Goal: Check status

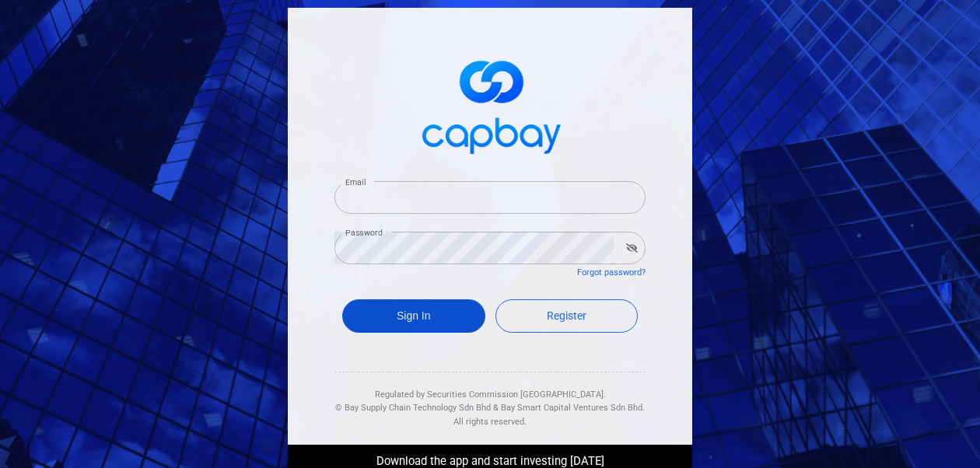
type input "[EMAIL_ADDRESS][DOMAIN_NAME]"
click at [382, 316] on button "Sign In" at bounding box center [413, 316] width 143 height 33
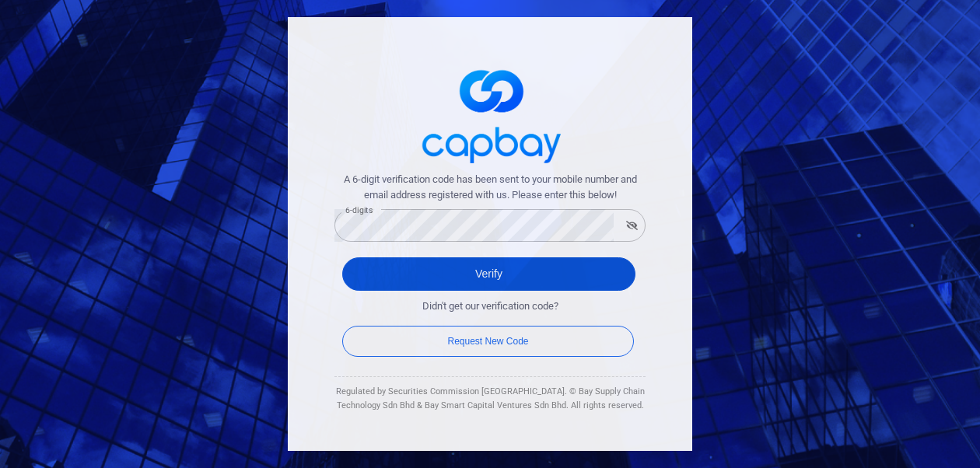
click at [388, 273] on button "Verify" at bounding box center [488, 274] width 293 height 33
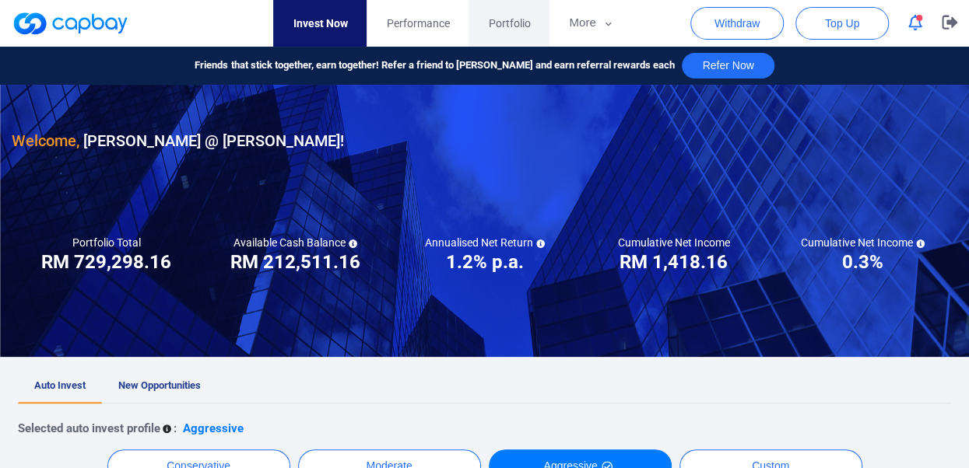
click at [517, 16] on span "Portfolio" at bounding box center [509, 23] width 42 height 17
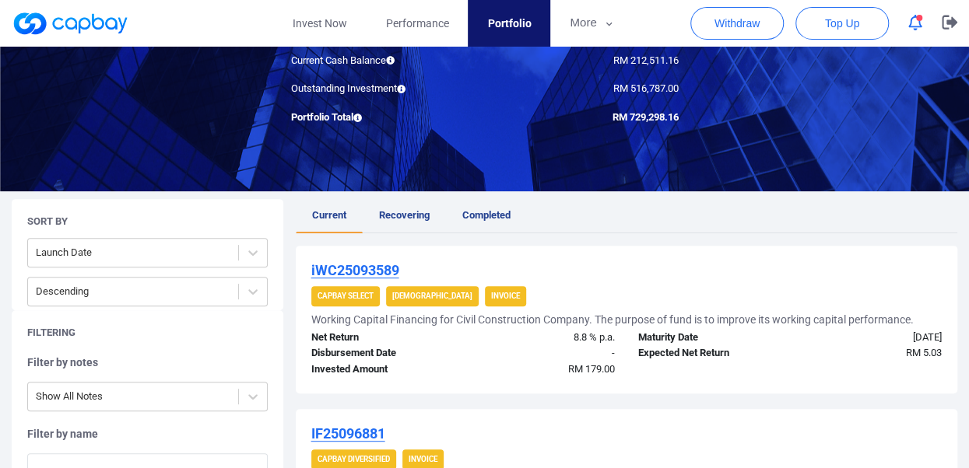
scroll to position [135, 0]
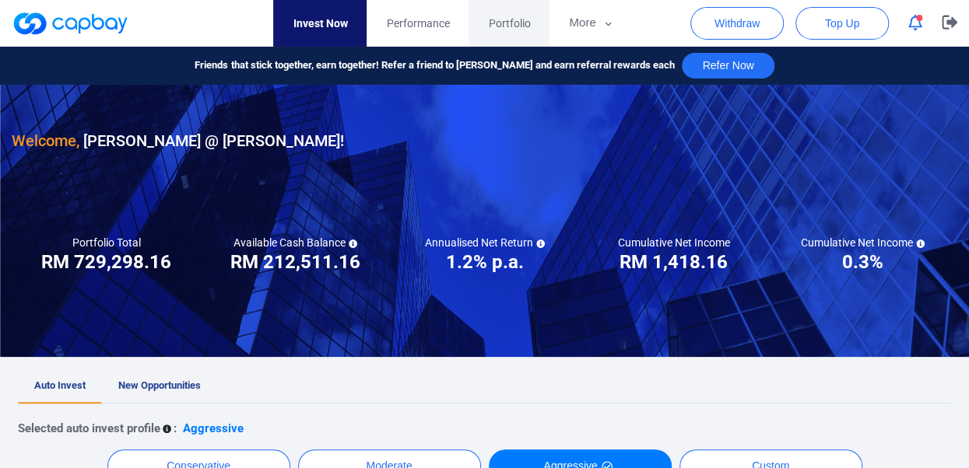
click at [501, 22] on span "Portfolio" at bounding box center [509, 23] width 42 height 17
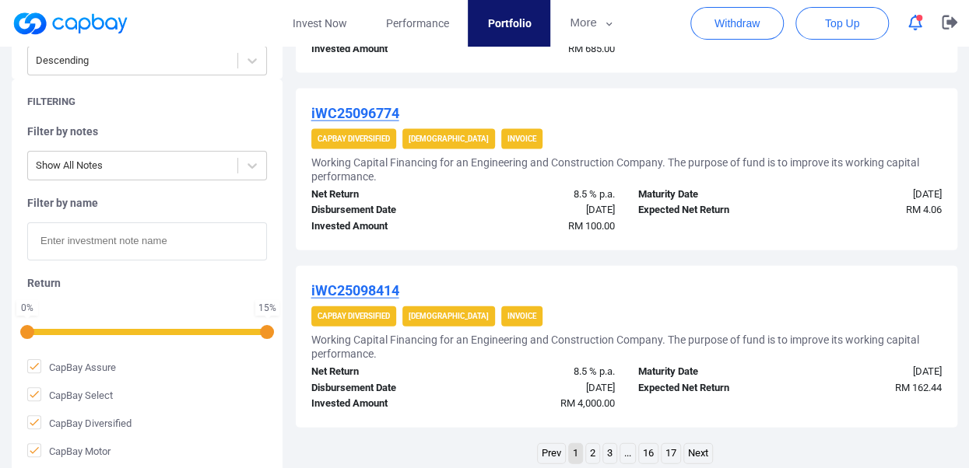
scroll to position [1730, 0]
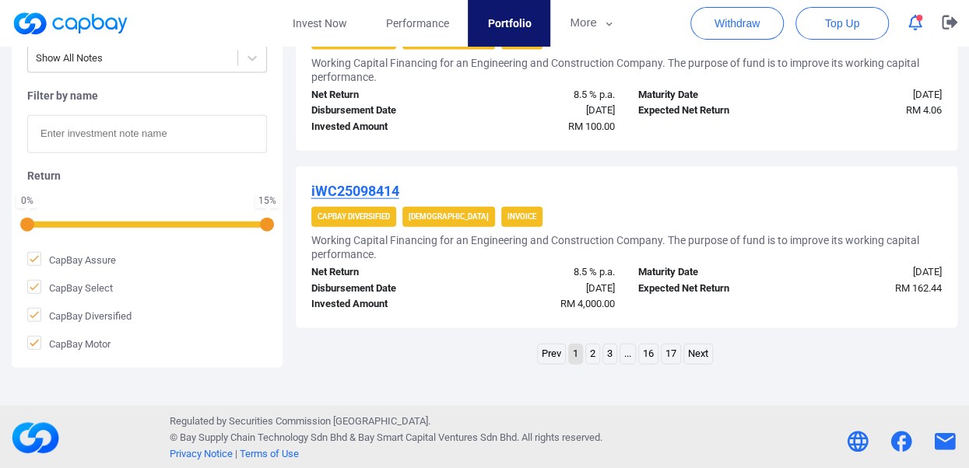
click at [627, 355] on link "..." at bounding box center [627, 354] width 15 height 19
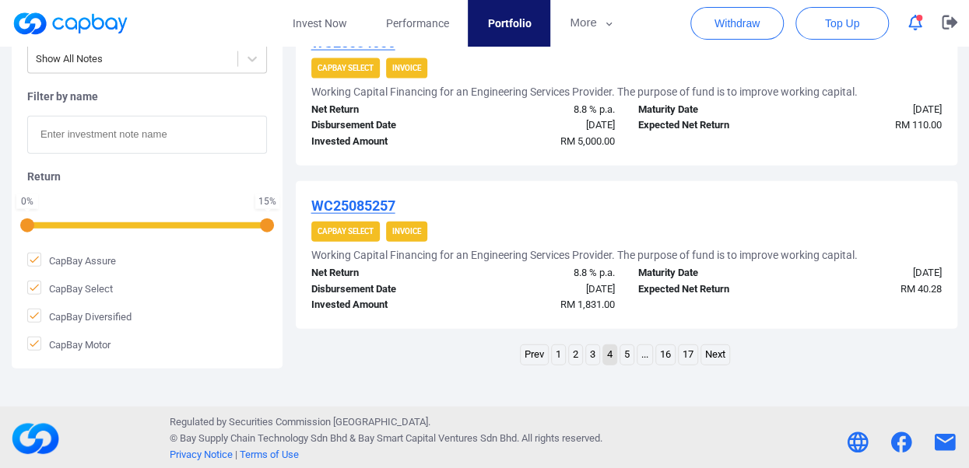
scroll to position [1702, 0]
click at [641, 356] on link "..." at bounding box center [644, 354] width 15 height 19
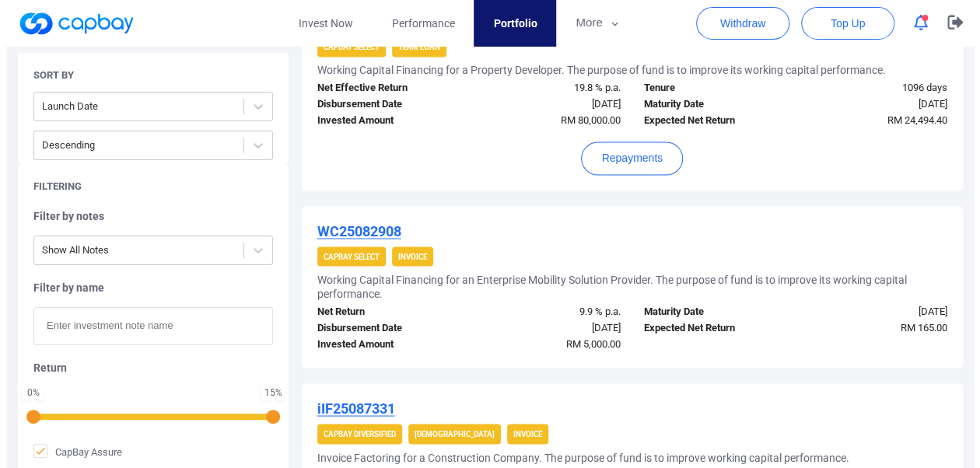
scroll to position [1201, 0]
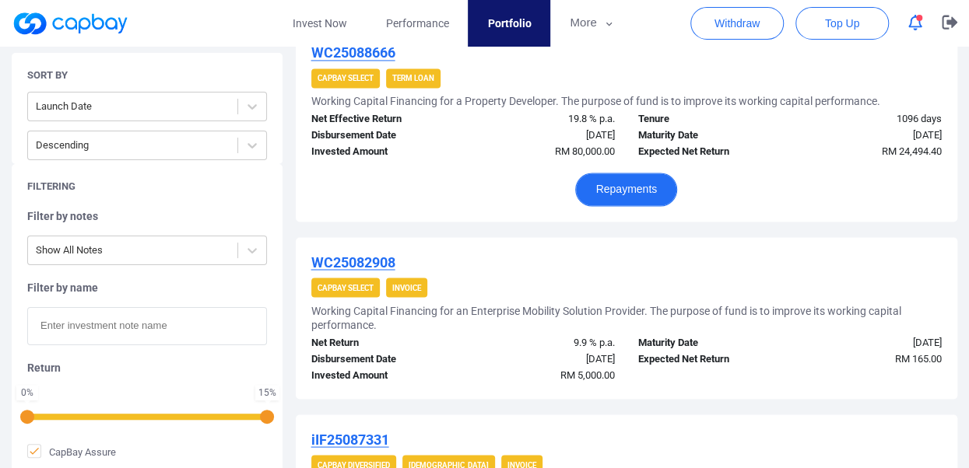
click at [638, 187] on button "Repayments" at bounding box center [626, 189] width 102 height 33
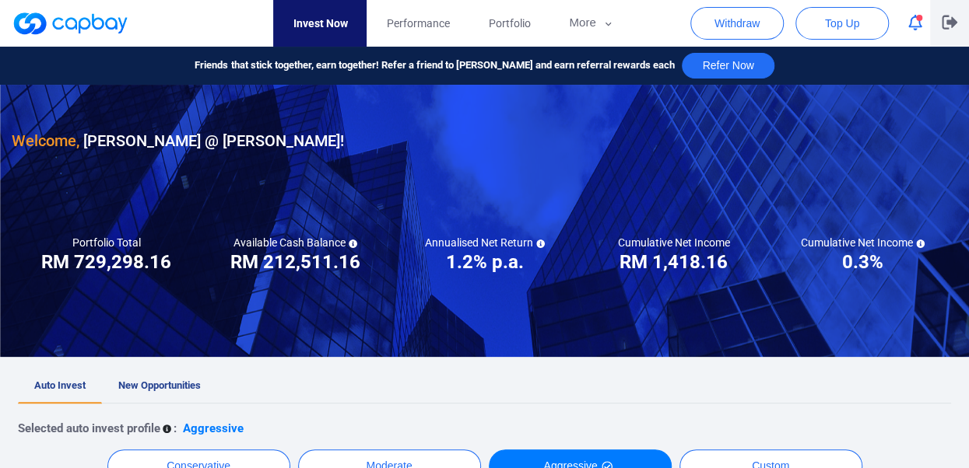
click at [946, 25] on icon "button" at bounding box center [949, 23] width 16 height 14
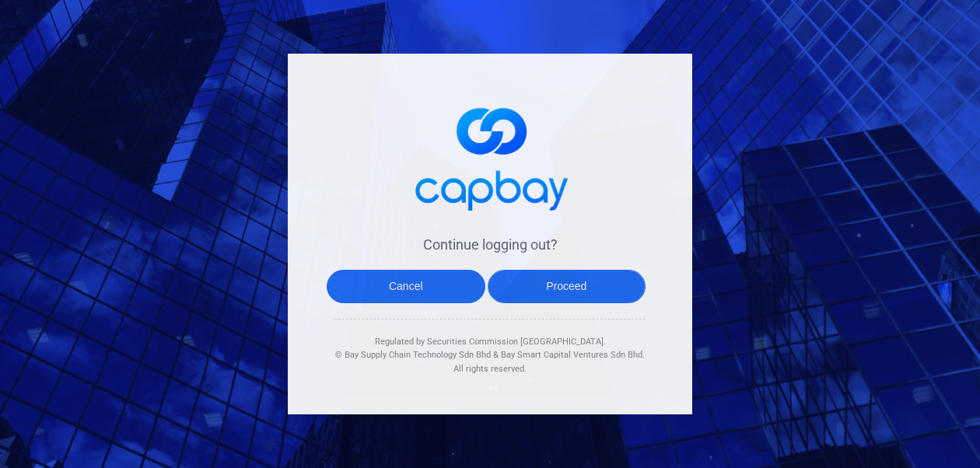
click at [564, 286] on button "Proceed" at bounding box center [567, 286] width 159 height 33
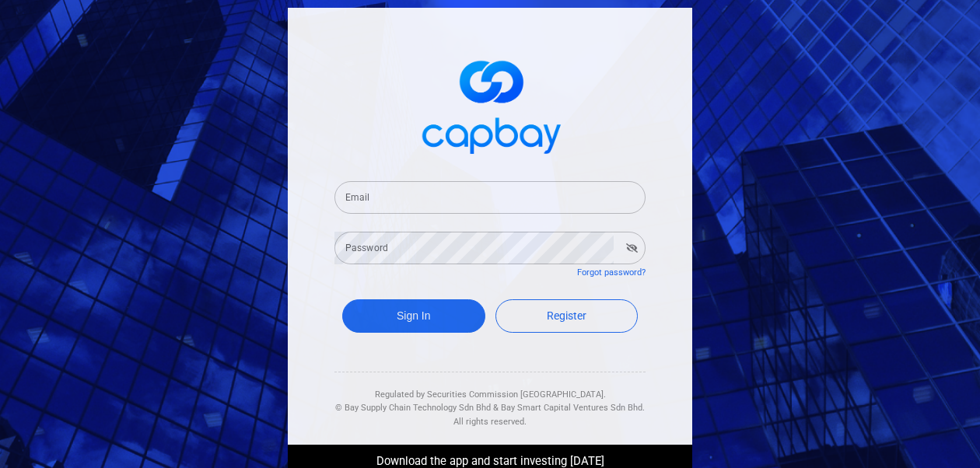
type input "[EMAIL_ADDRESS][DOMAIN_NAME]"
